Goal: Complete application form

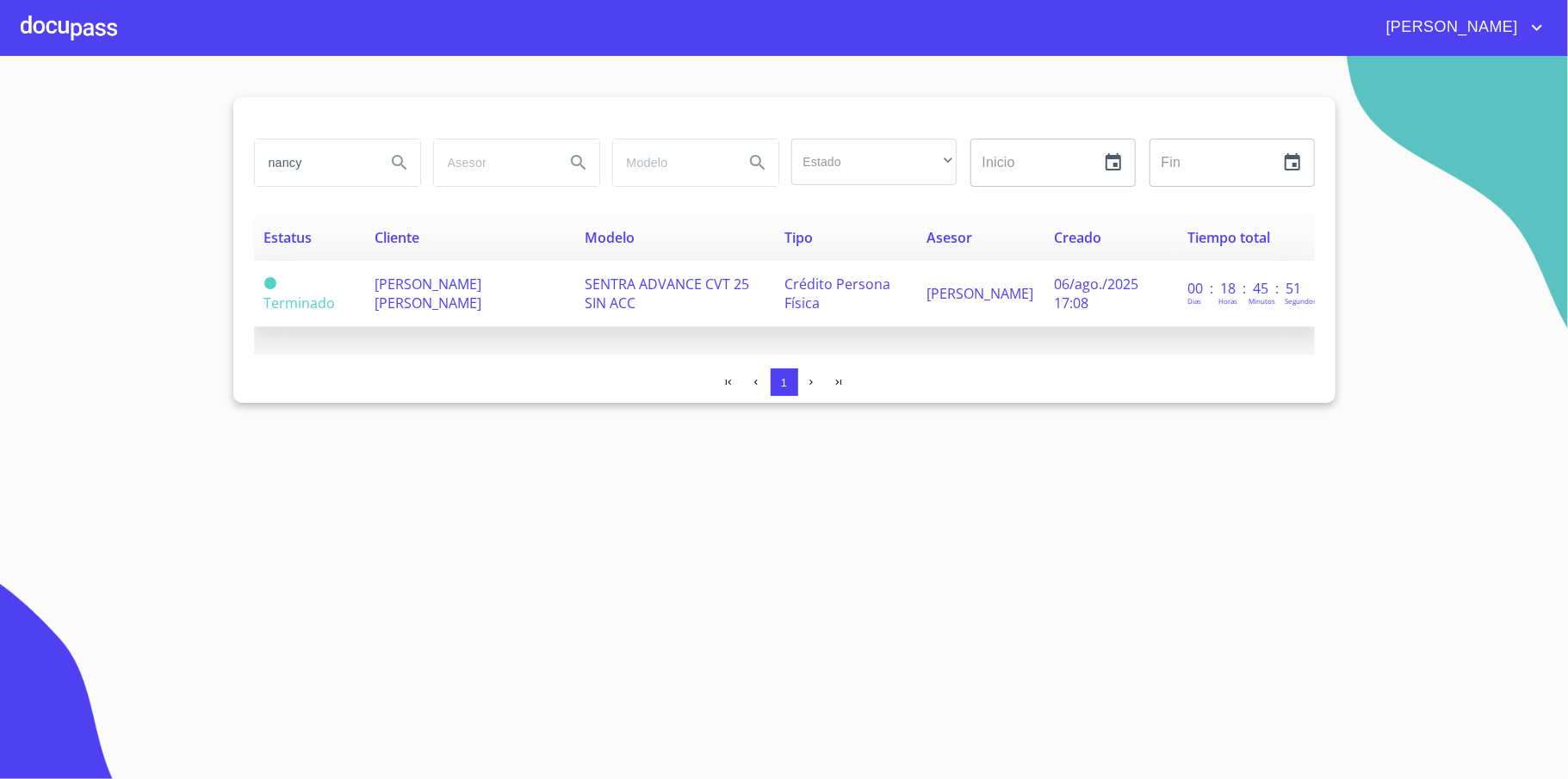
click at [417, 300] on span "[PERSON_NAME] [PERSON_NAME]" at bounding box center [427, 293] width 106 height 38
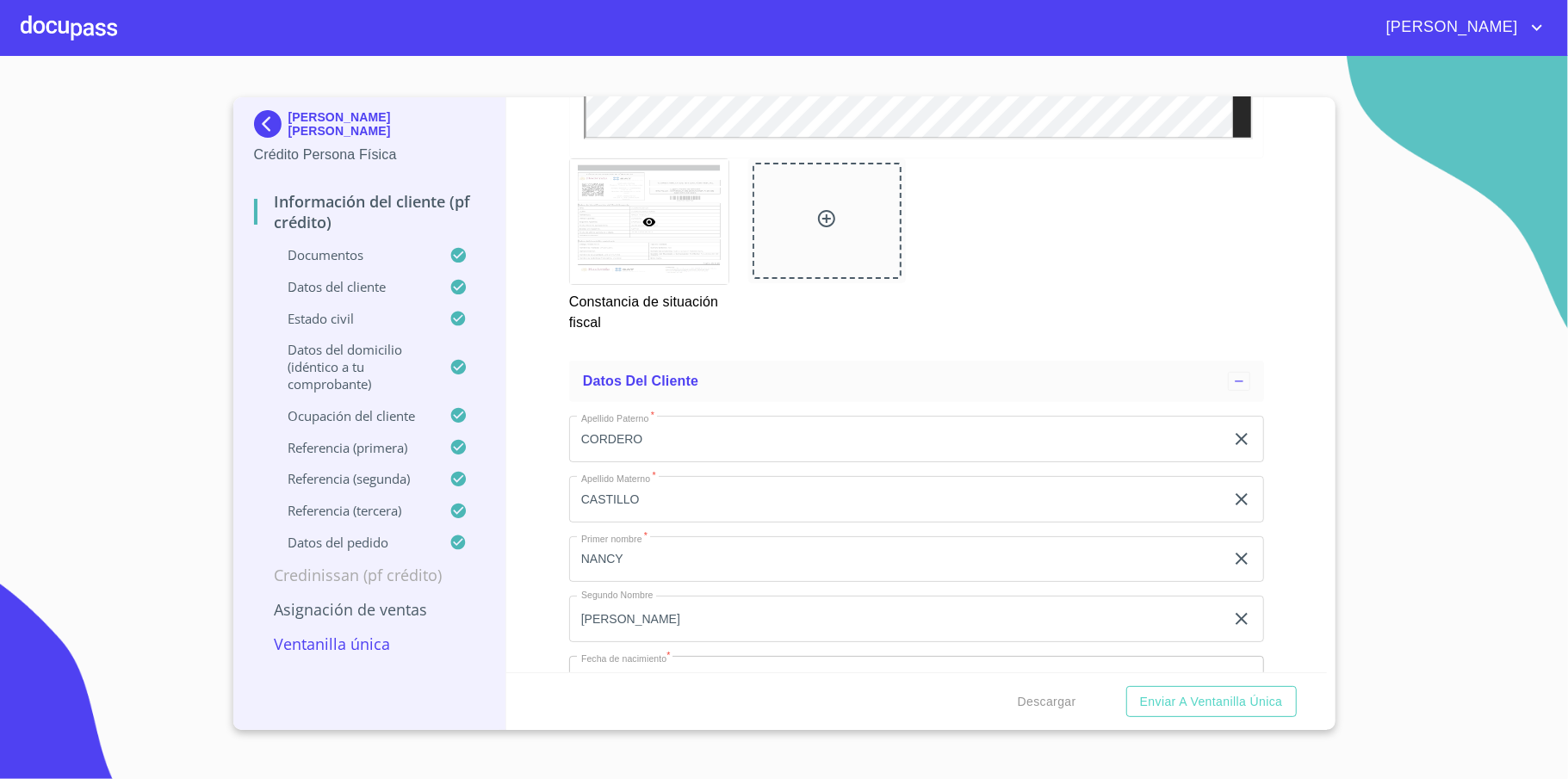
scroll to position [5397, 0]
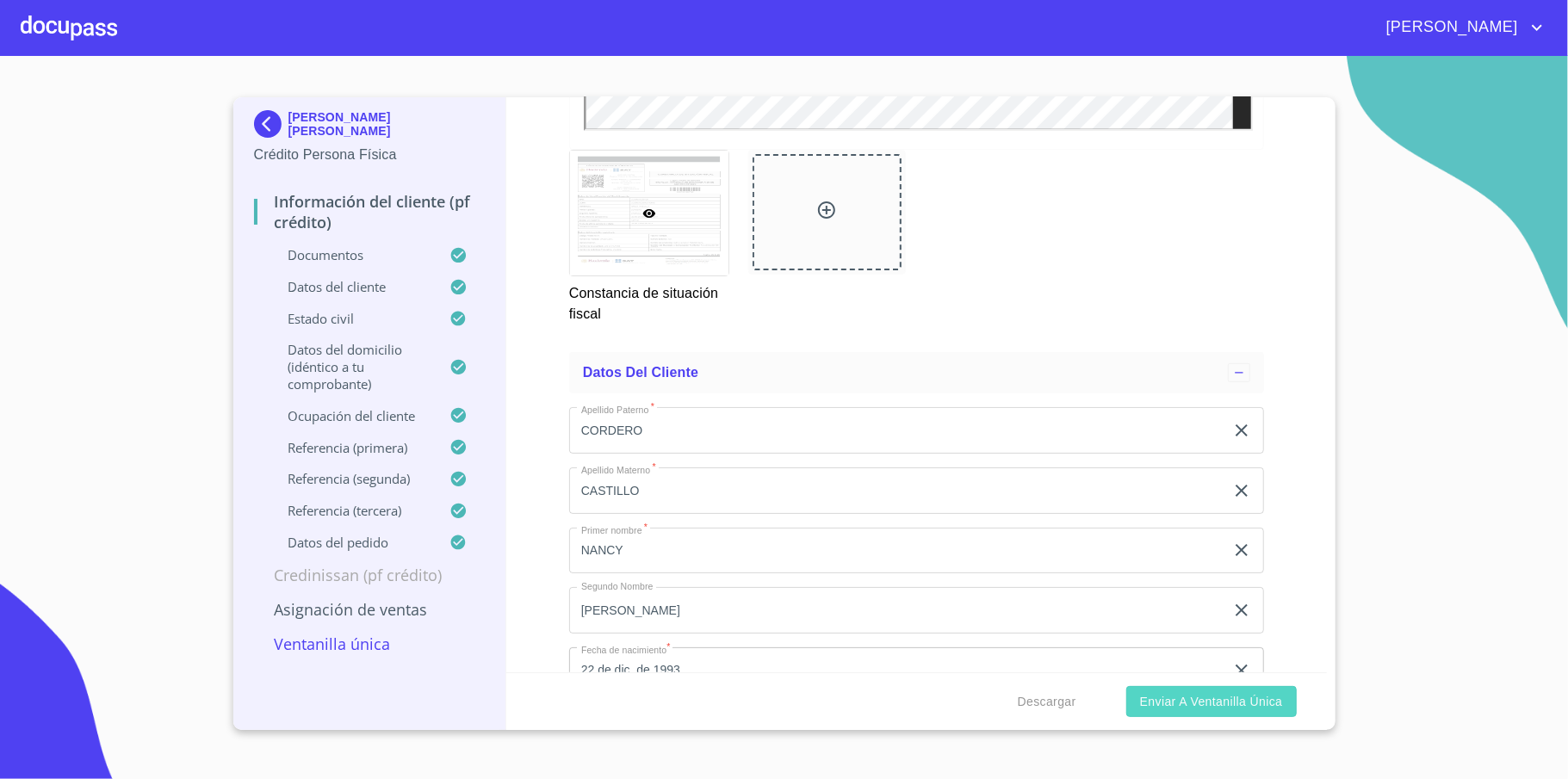
click at [1183, 704] on span "Enviar a Ventanilla única" at bounding box center [1211, 702] width 143 height 21
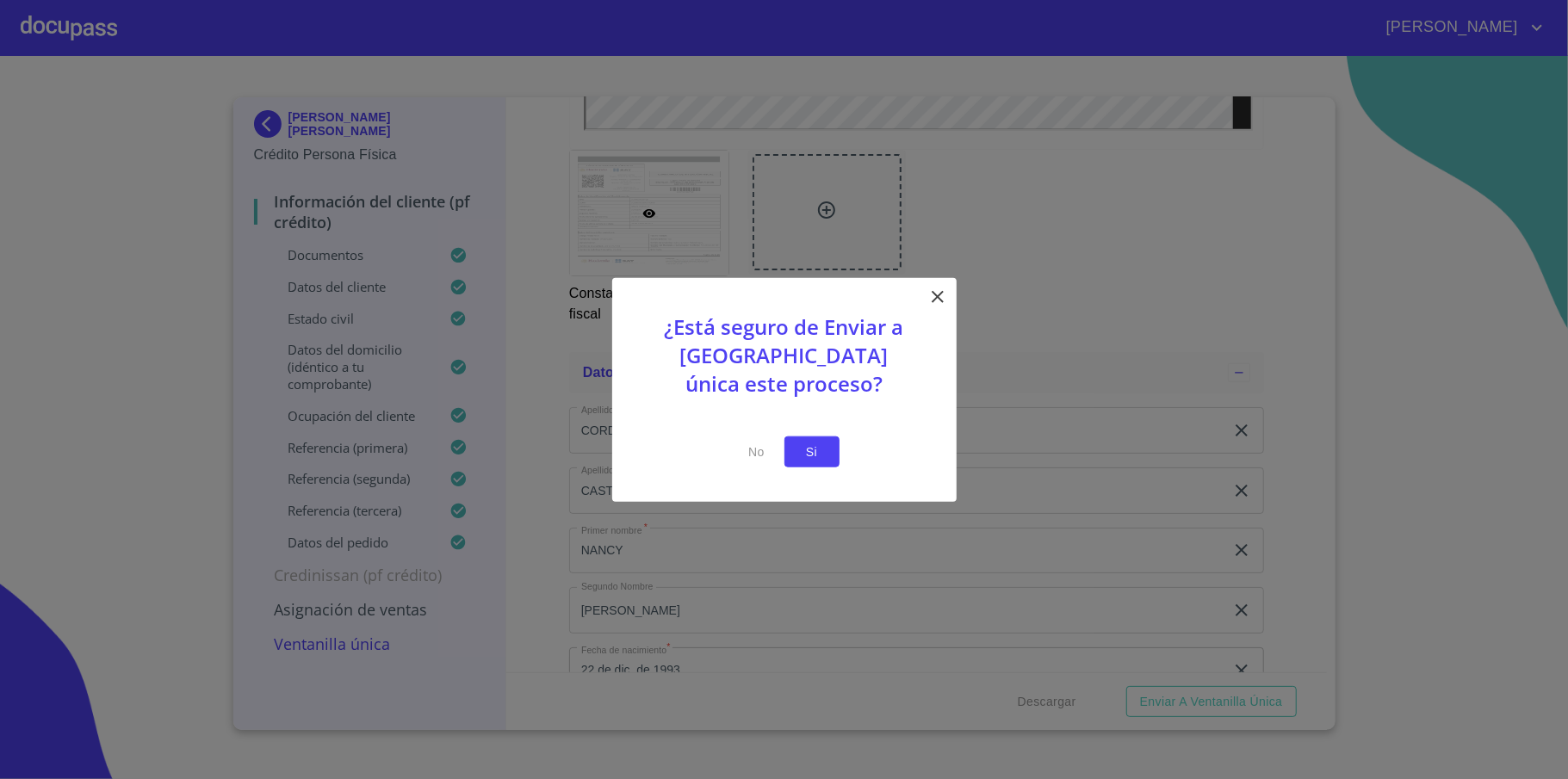
click at [810, 455] on span "Si" at bounding box center [812, 451] width 28 height 21
